Goal: Navigation & Orientation: Find specific page/section

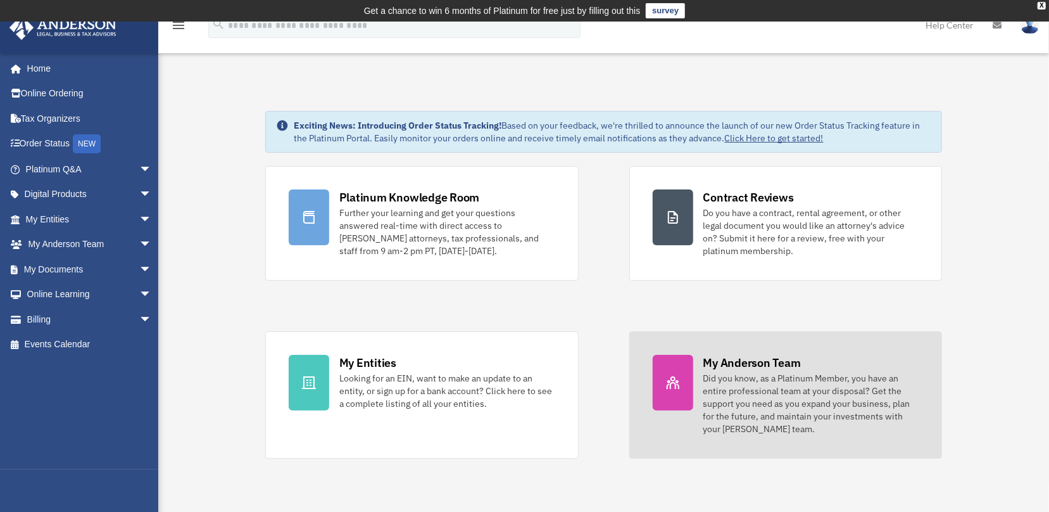
click at [758, 398] on div "Did you know, as a Platinum Member, you have an entire professional team at you…" at bounding box center [811, 403] width 216 height 63
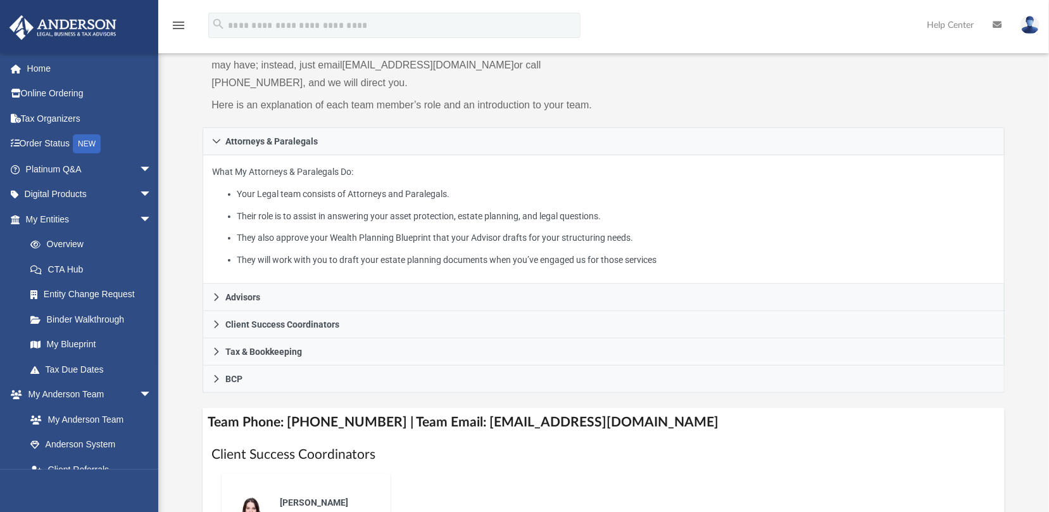
scroll to position [153, 0]
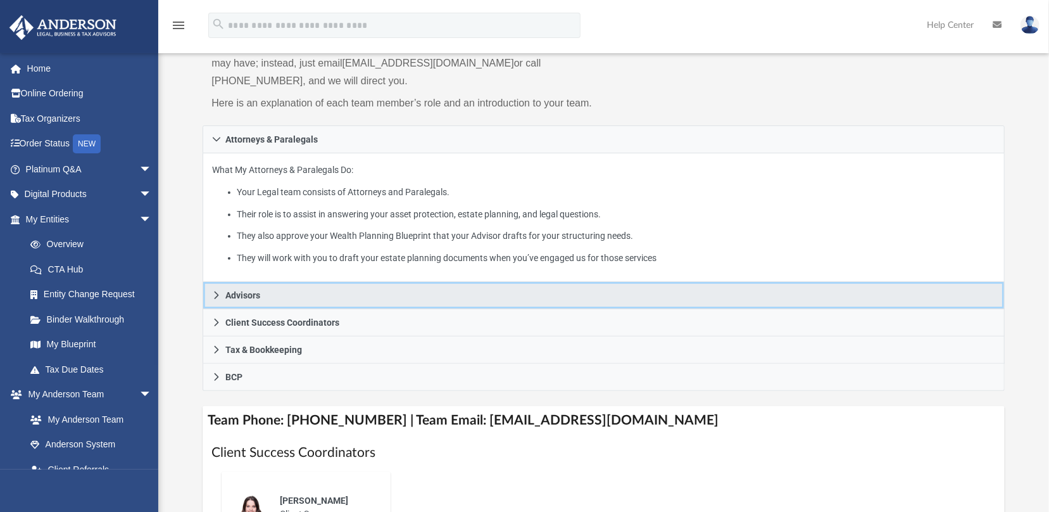
click at [216, 294] on icon at bounding box center [216, 295] width 9 height 9
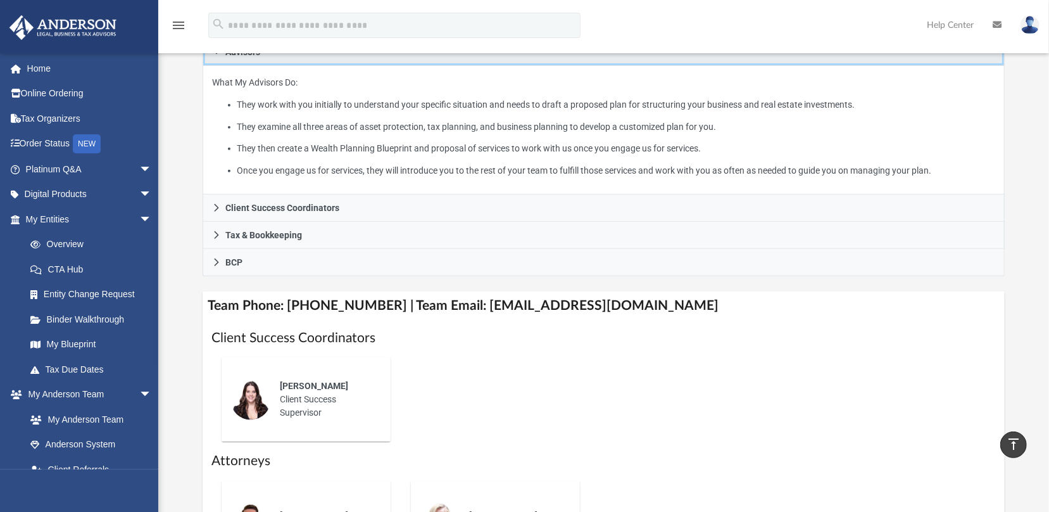
scroll to position [268, 0]
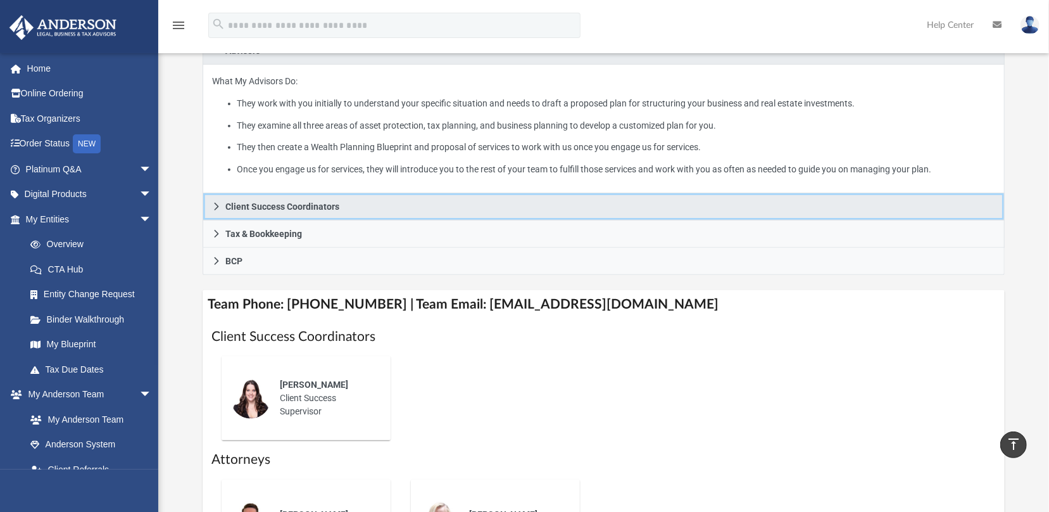
click at [213, 208] on icon at bounding box center [216, 206] width 9 height 9
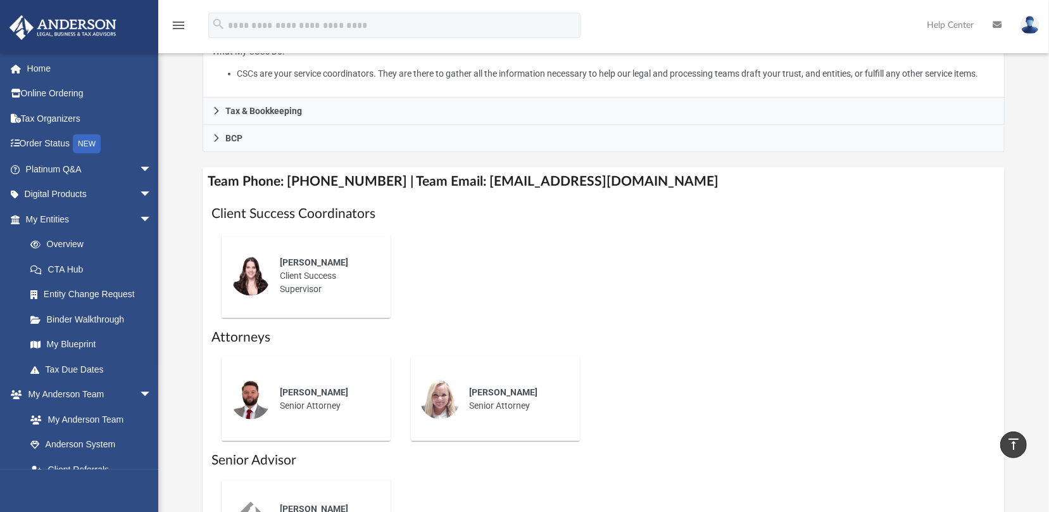
scroll to position [327, 0]
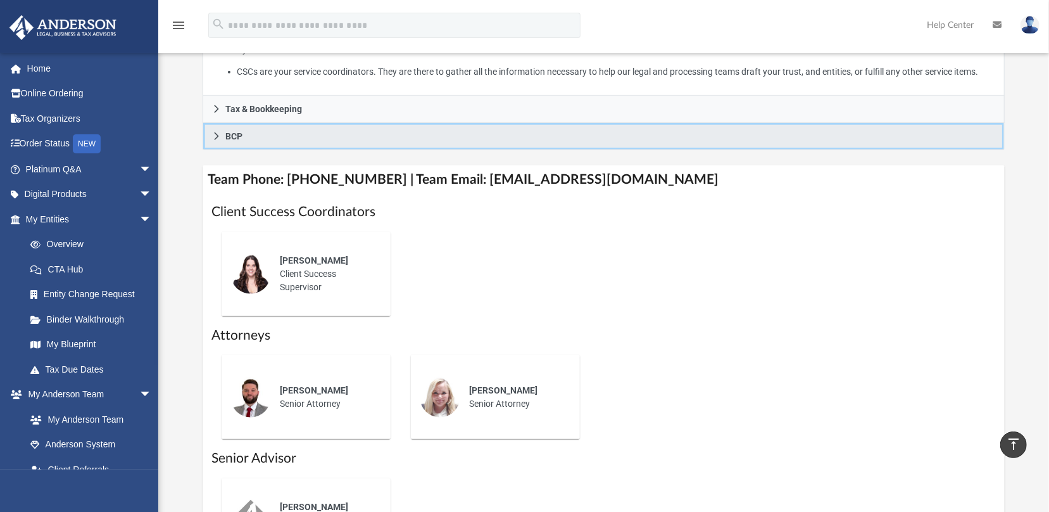
click at [215, 134] on icon at bounding box center [216, 136] width 9 height 9
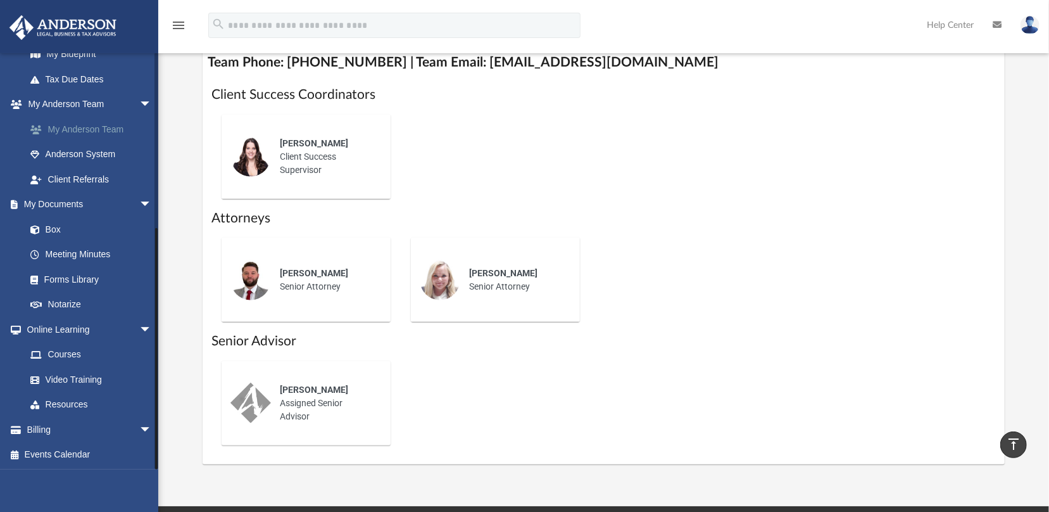
scroll to position [0, 0]
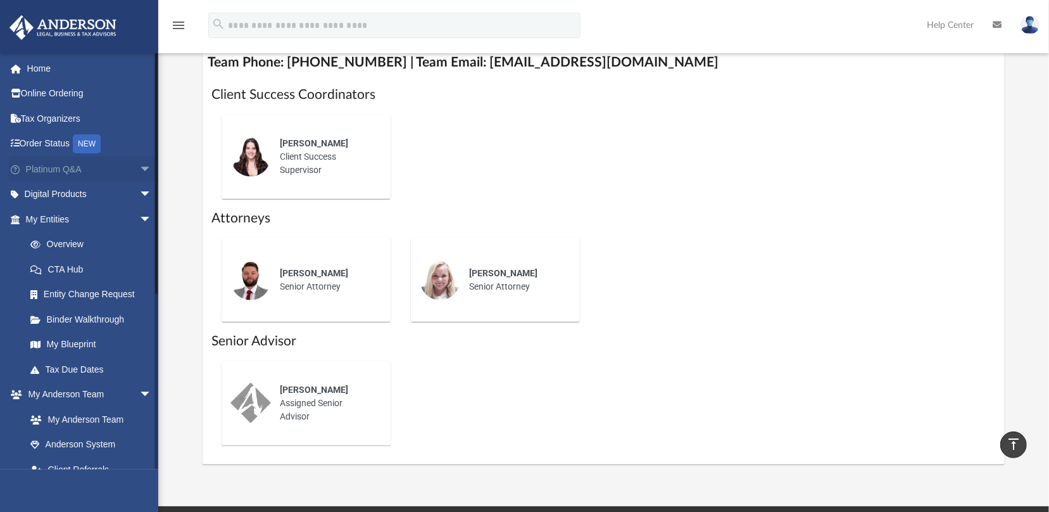
click at [139, 170] on span "arrow_drop_down" at bounding box center [151, 169] width 25 height 26
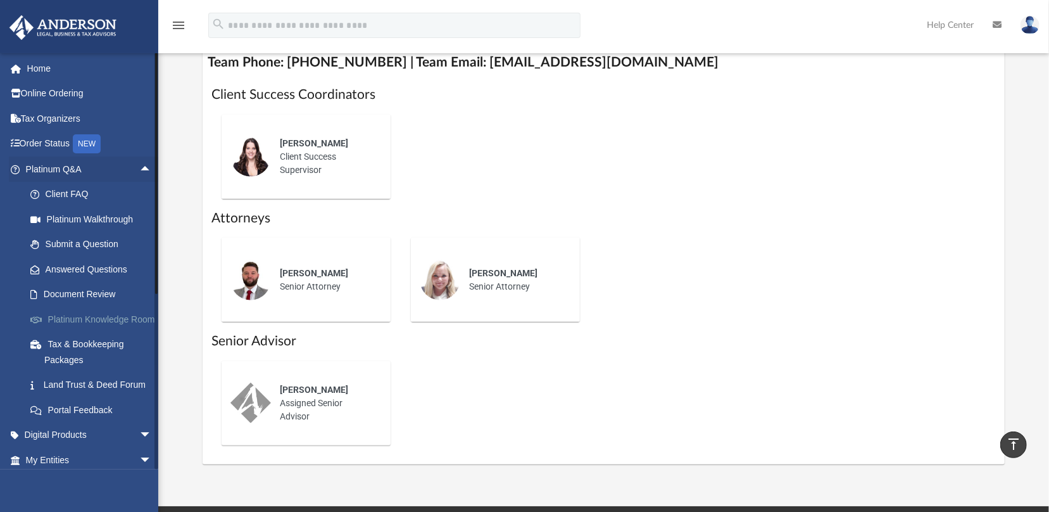
click at [90, 329] on link "Platinum Knowledge Room" at bounding box center [94, 318] width 153 height 25
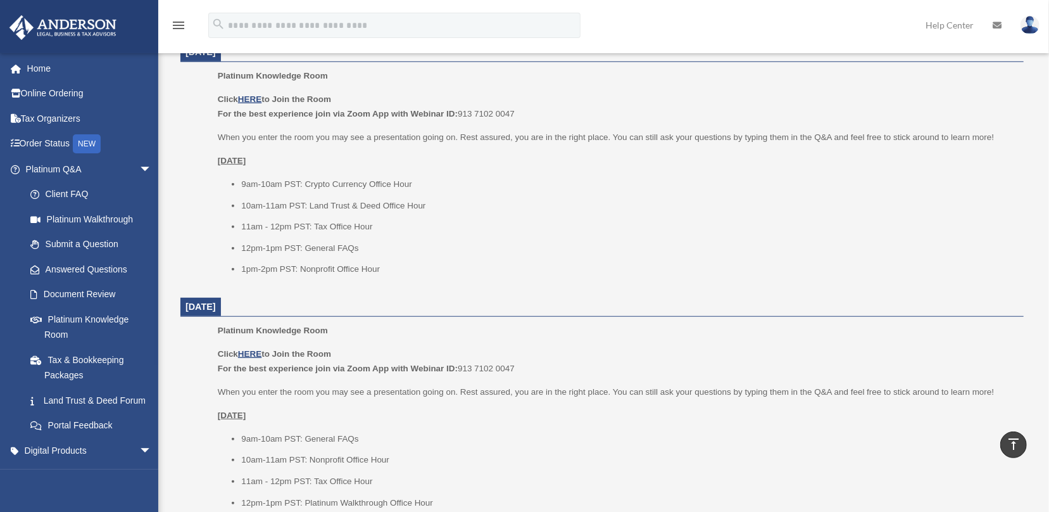
scroll to position [384, 0]
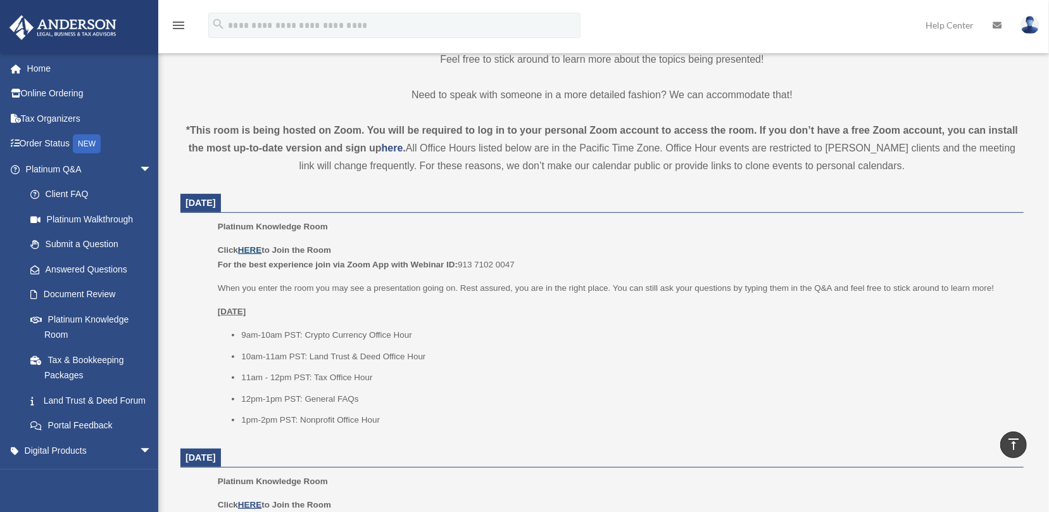
click at [253, 246] on u "HERE" at bounding box center [249, 249] width 23 height 9
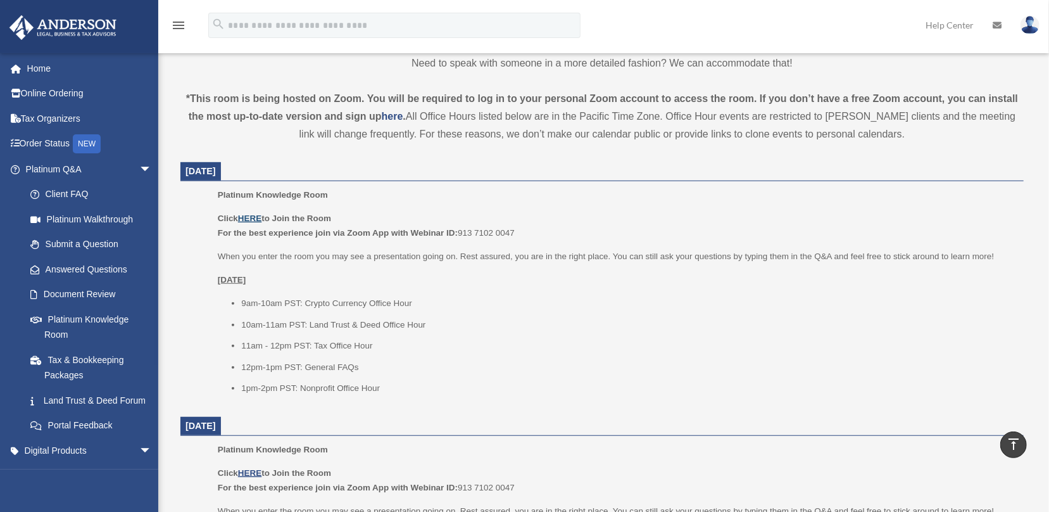
scroll to position [414, 0]
click at [256, 218] on u "HERE" at bounding box center [249, 219] width 23 height 9
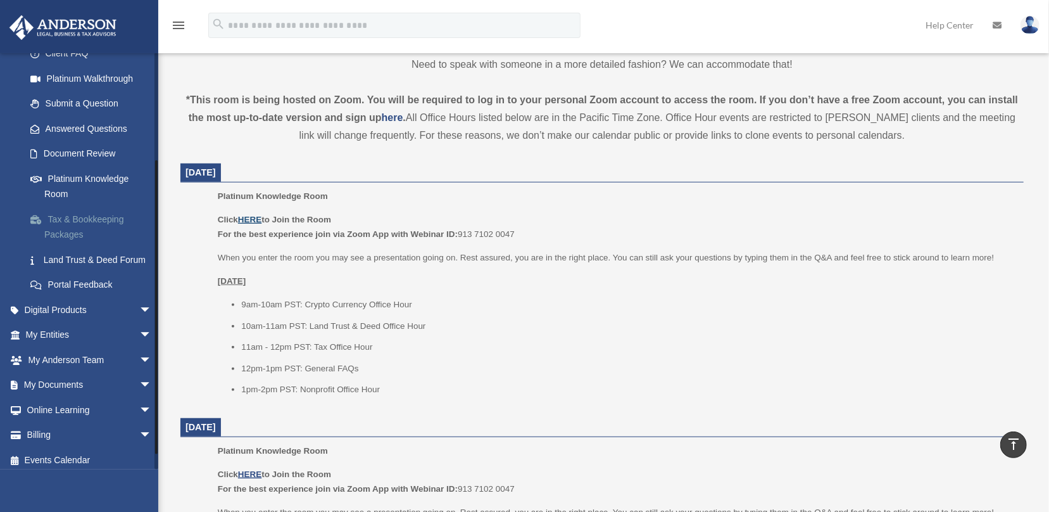
scroll to position [142, 0]
click at [139, 322] on span "arrow_drop_down" at bounding box center [151, 309] width 25 height 26
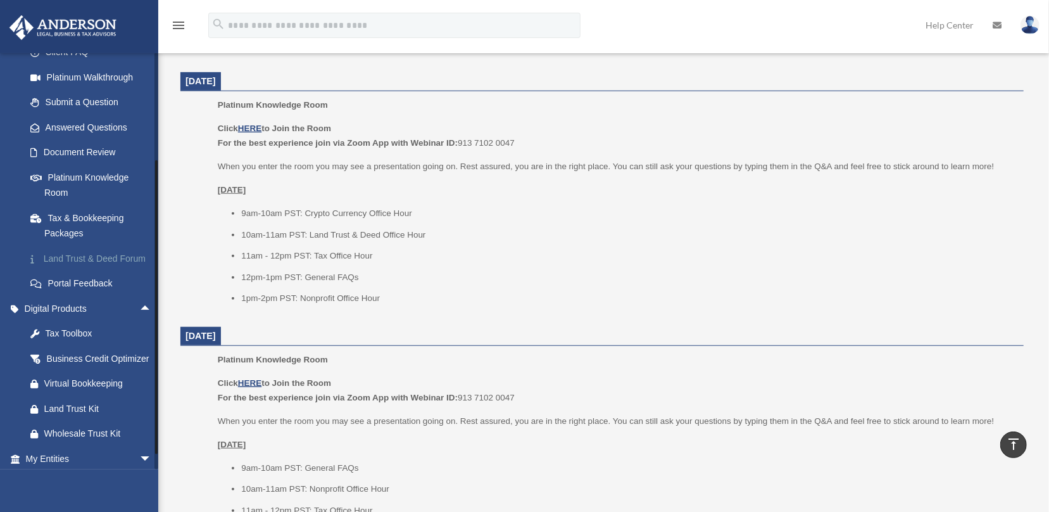
scroll to position [302, 0]
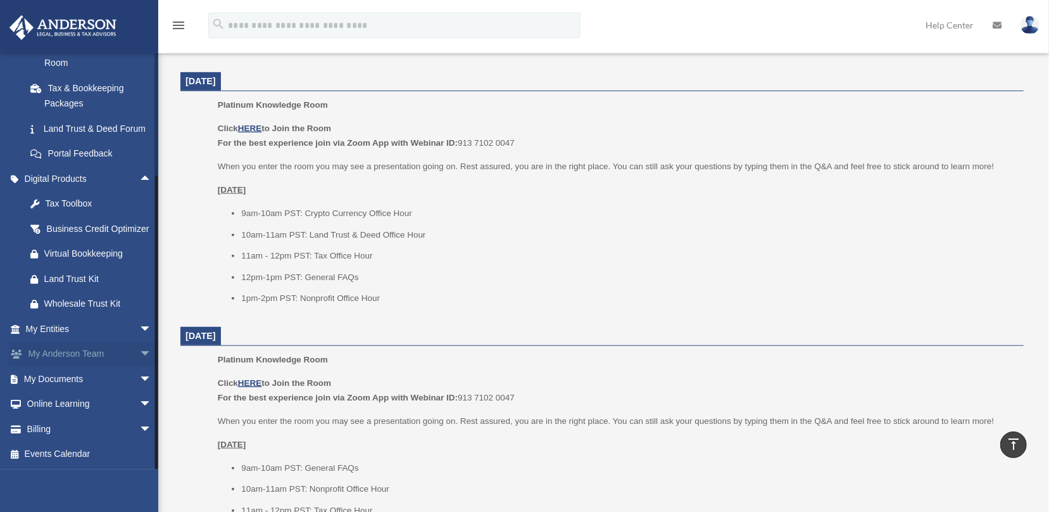
click at [139, 363] on span "arrow_drop_down" at bounding box center [151, 354] width 25 height 26
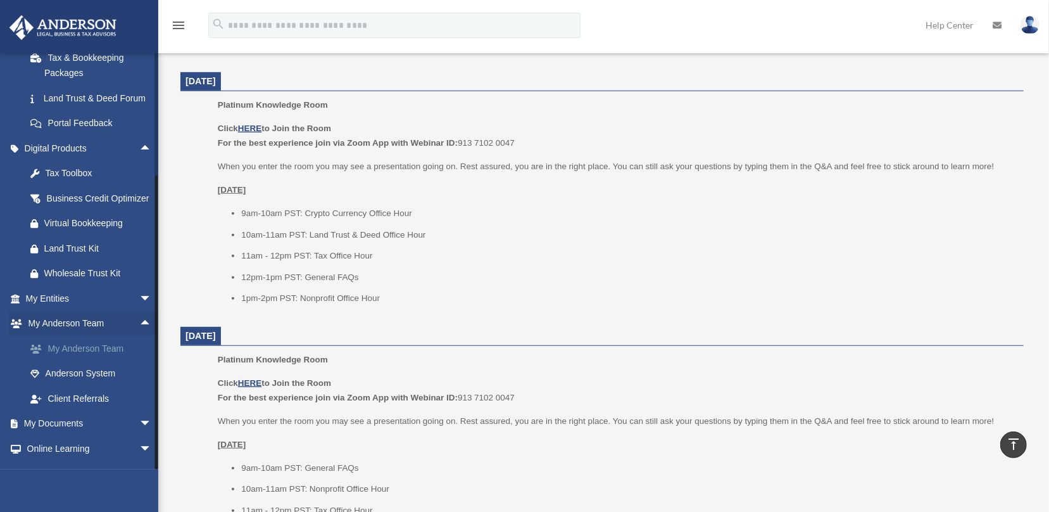
scroll to position [377, 0]
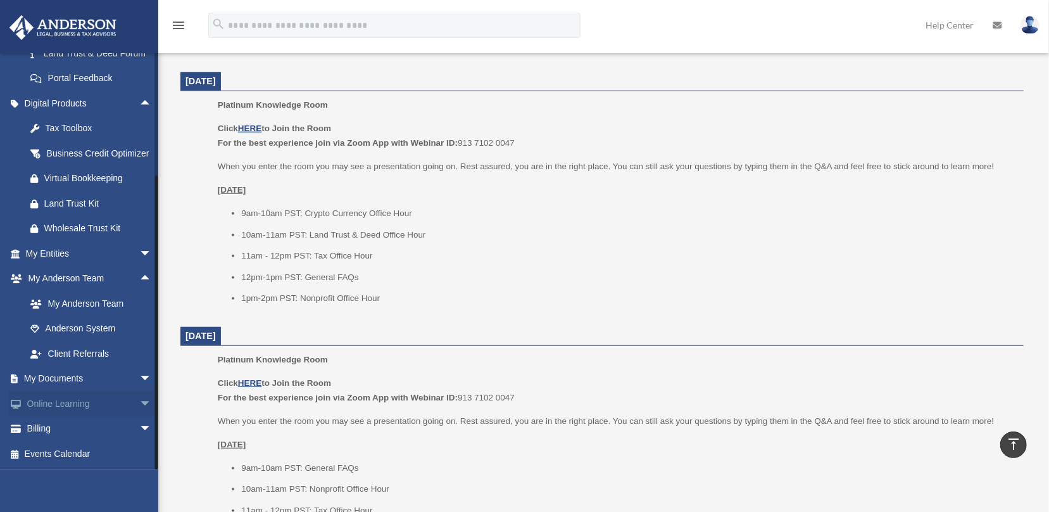
click at [139, 405] on span "arrow_drop_down" at bounding box center [151, 404] width 25 height 26
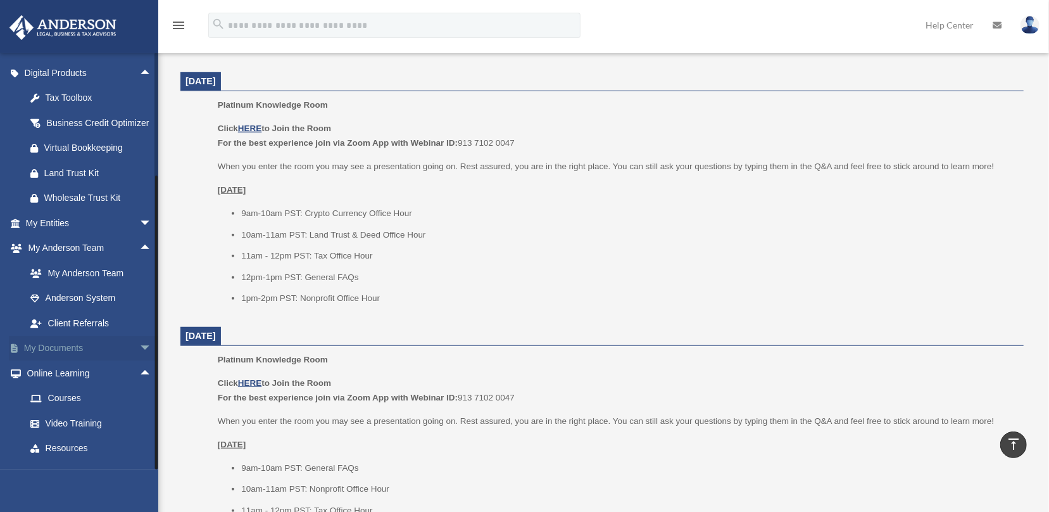
scroll to position [452, 0]
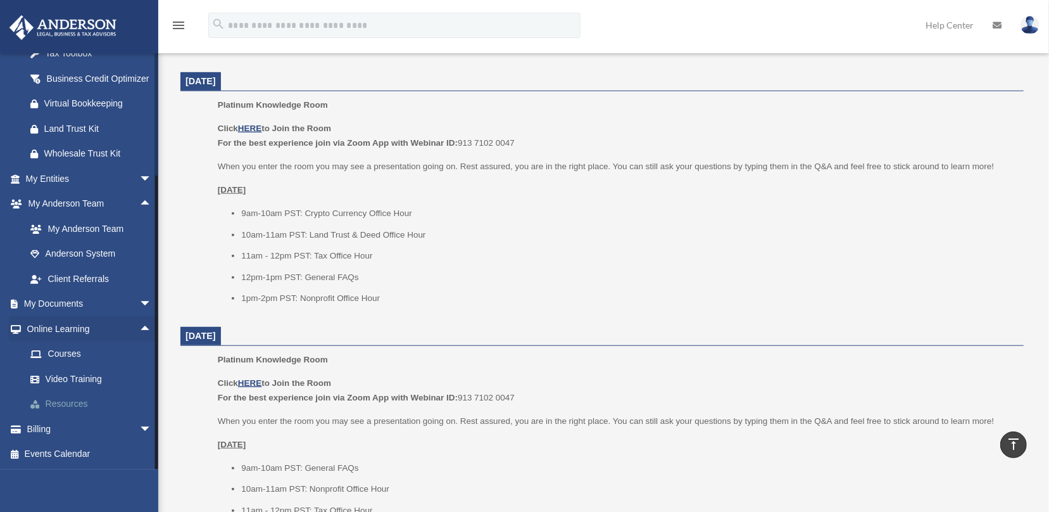
click at [82, 401] on link "Resources" at bounding box center [94, 403] width 153 height 25
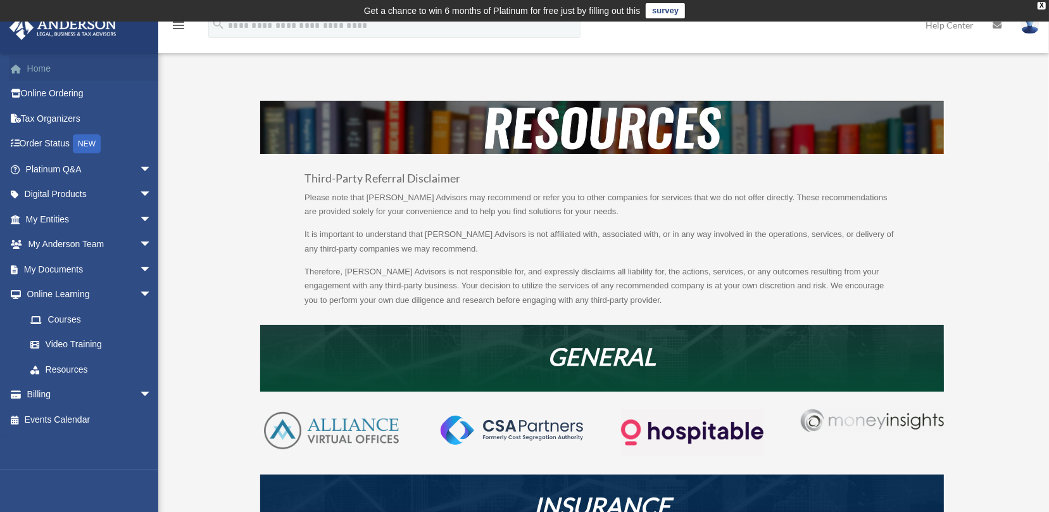
click at [96, 72] on link "Home" at bounding box center [90, 68] width 162 height 25
